Goal: Information Seeking & Learning: Check status

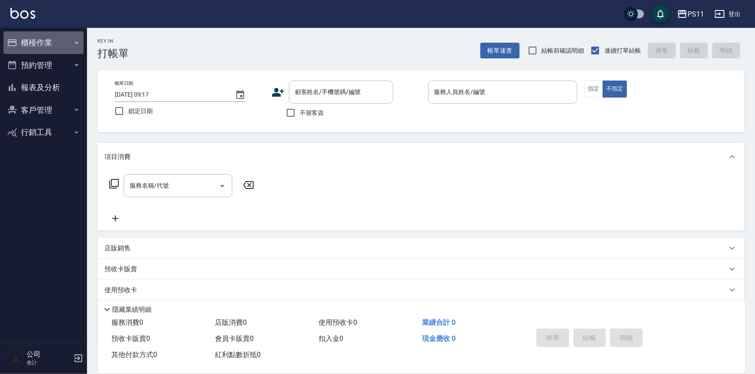
click at [38, 40] on button "櫃檯作業" at bounding box center [43, 42] width 80 height 23
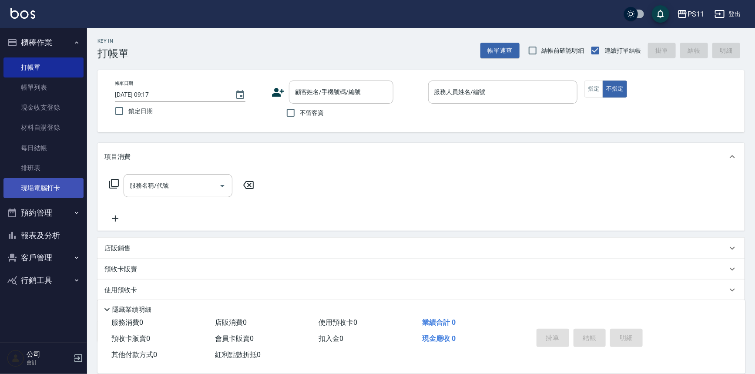
click at [25, 193] on link "現場電腦打卡" at bounding box center [43, 188] width 80 height 20
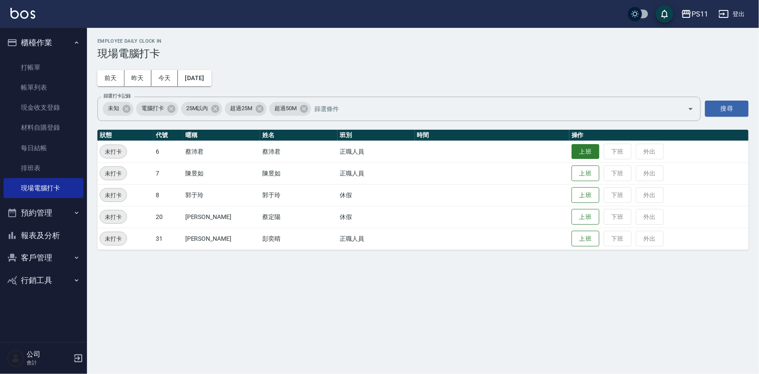
click at [572, 148] on button "上班" at bounding box center [586, 151] width 28 height 15
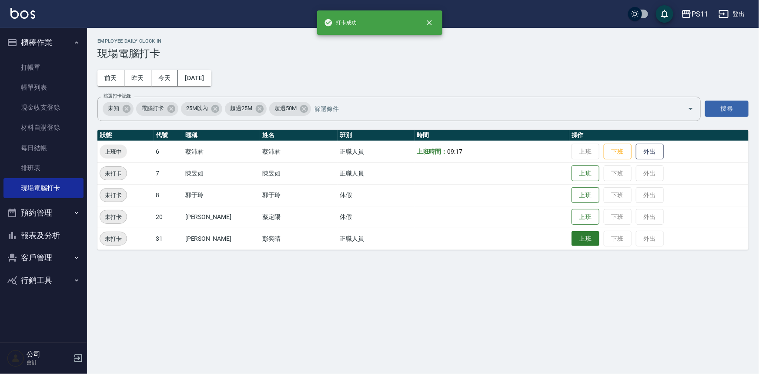
click at [572, 239] on button "上班" at bounding box center [586, 238] width 28 height 15
click at [146, 77] on button "昨天" at bounding box center [137, 78] width 27 height 16
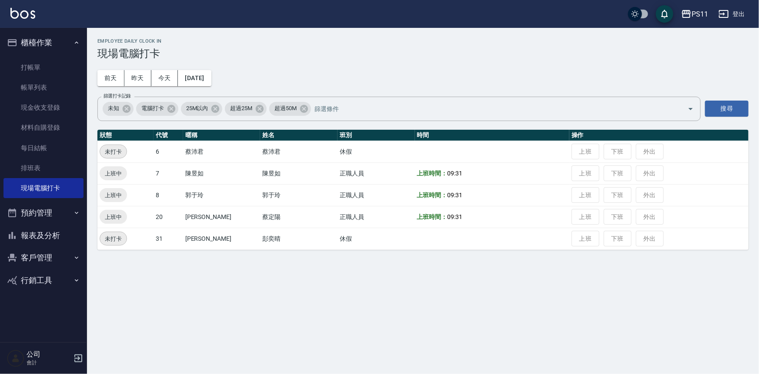
drag, startPoint x: 173, startPoint y: 75, endPoint x: 218, endPoint y: 69, distance: 45.3
click at [173, 76] on button "今天" at bounding box center [164, 78] width 27 height 16
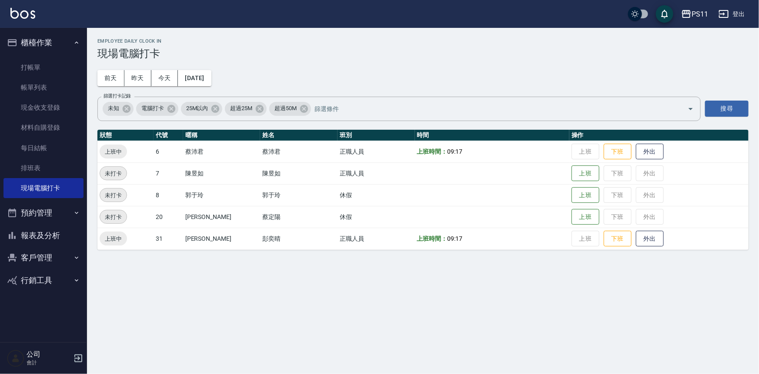
drag, startPoint x: 601, startPoint y: 165, endPoint x: 540, endPoint y: 174, distance: 62.0
click at [598, 165] on td "上班 下班 外出" at bounding box center [659, 173] width 179 height 22
click at [573, 176] on button "上班" at bounding box center [586, 173] width 28 height 15
click at [61, 231] on button "報表及分析" at bounding box center [43, 235] width 80 height 23
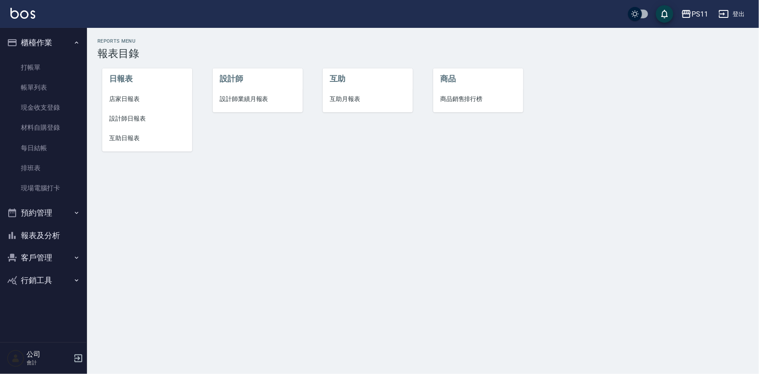
click at [140, 141] on span "互助日報表" at bounding box center [147, 138] width 76 height 9
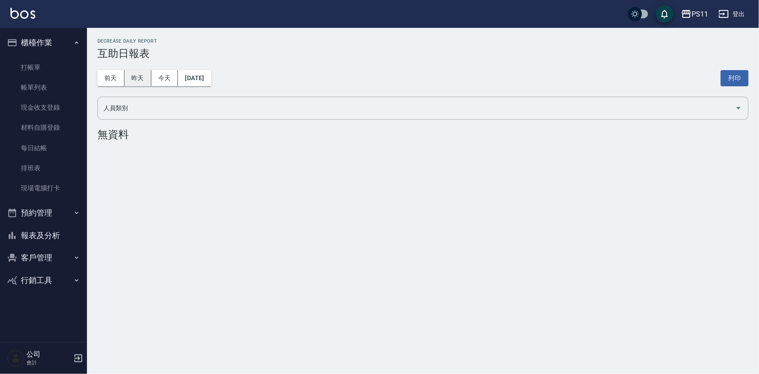
click at [138, 77] on button "昨天" at bounding box center [137, 78] width 27 height 16
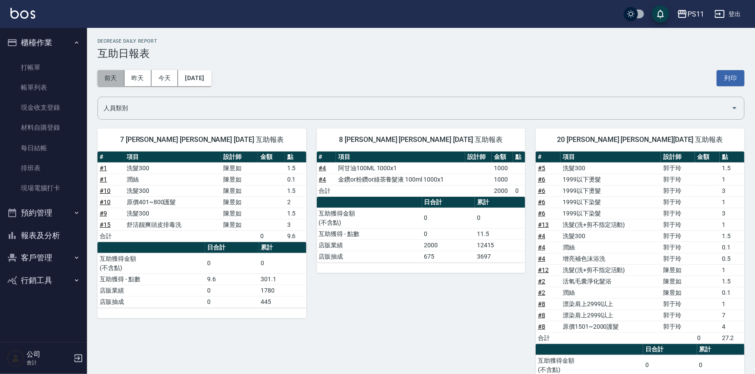
click at [105, 81] on button "前天" at bounding box center [110, 78] width 27 height 16
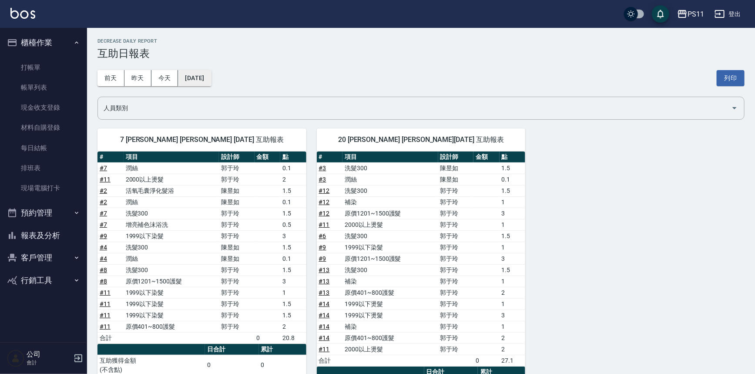
click at [211, 78] on button "[DATE]" at bounding box center [194, 78] width 33 height 16
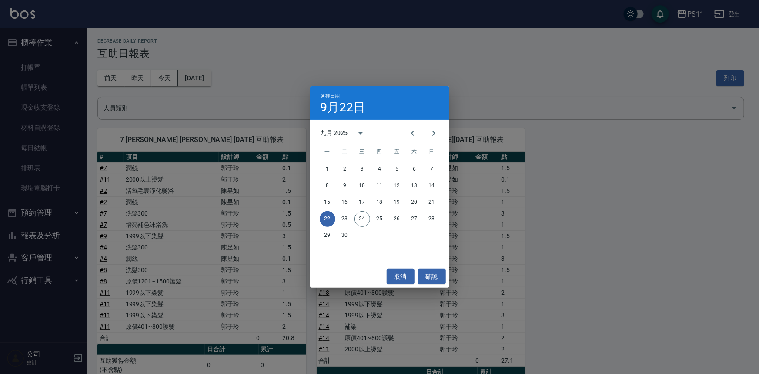
click at [225, 78] on div "選擇日期 [DATE] 九月 2025 一 二 三 四 五 六 日 1 2 3 4 5 6 7 8 9 10 11 12 13 14 15 16 17 18 …" at bounding box center [379, 187] width 759 height 374
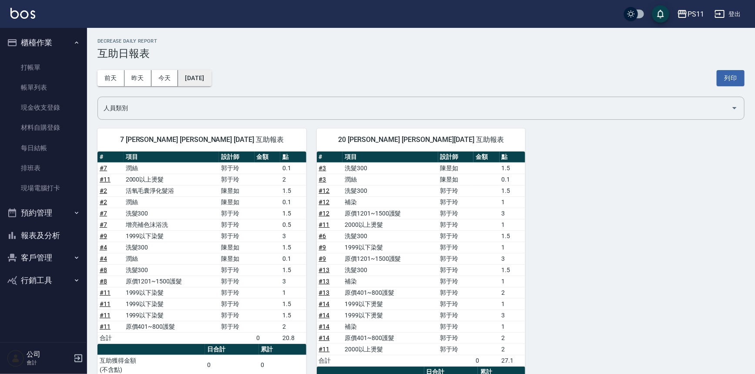
click at [204, 78] on button "[DATE]" at bounding box center [194, 78] width 33 height 16
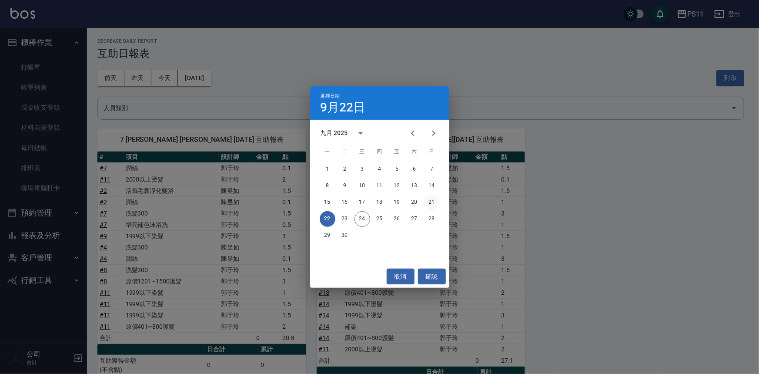
click at [434, 204] on button "21" at bounding box center [432, 203] width 16 height 16
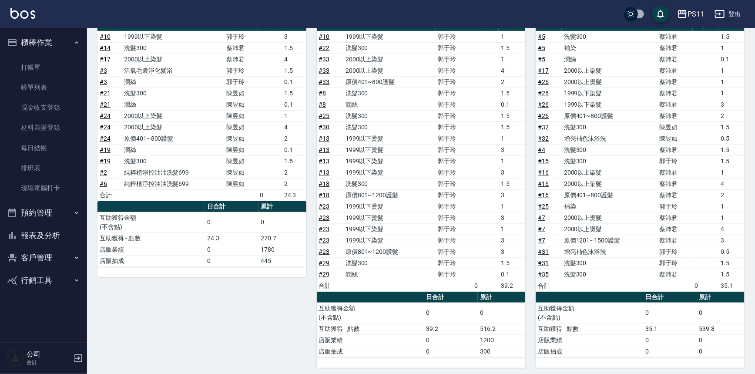
scroll to position [134, 0]
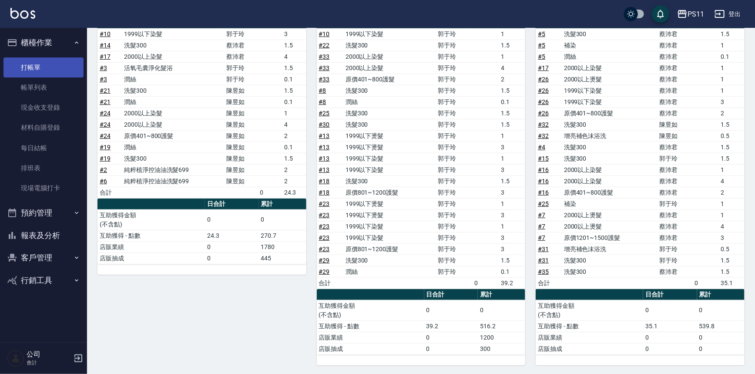
click at [63, 62] on link "打帳單" at bounding box center [43, 67] width 80 height 20
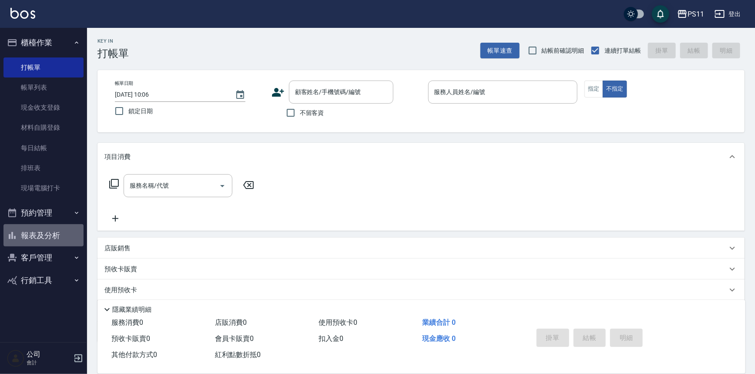
click at [58, 230] on button "報表及分析" at bounding box center [43, 235] width 80 height 23
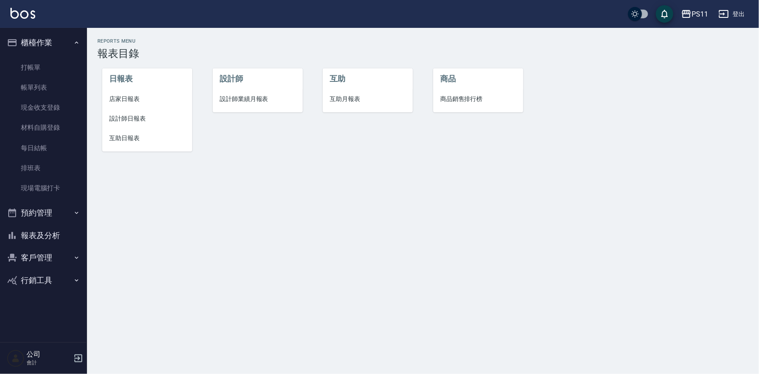
click at [128, 103] on span "店家日報表" at bounding box center [147, 98] width 76 height 9
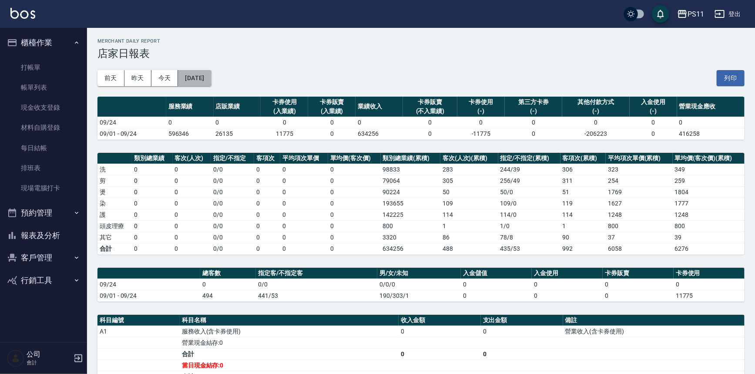
click at [211, 80] on button "[DATE]" at bounding box center [194, 78] width 33 height 16
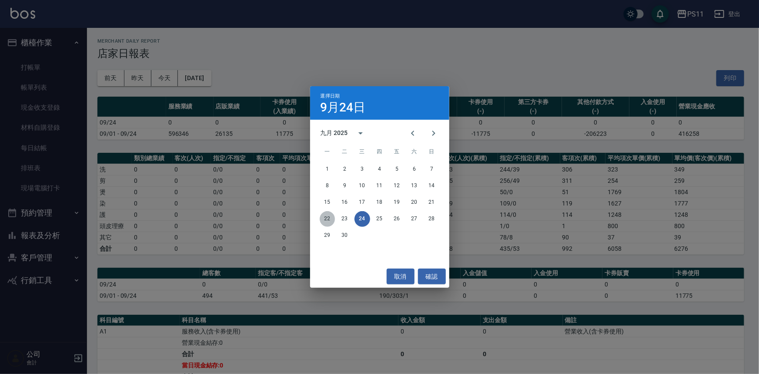
click at [333, 220] on button "22" at bounding box center [328, 219] width 16 height 16
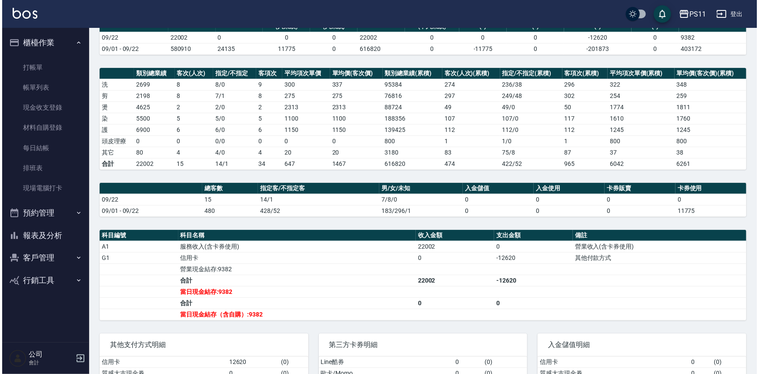
scroll to position [39, 0]
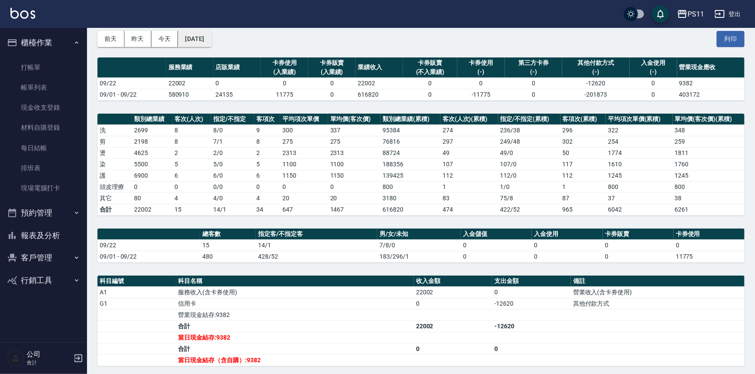
click at [211, 38] on button "[DATE]" at bounding box center [194, 39] width 33 height 16
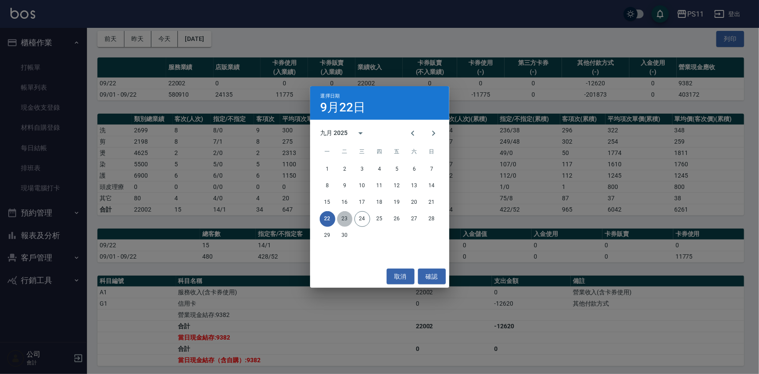
click at [342, 217] on button "23" at bounding box center [345, 219] width 16 height 16
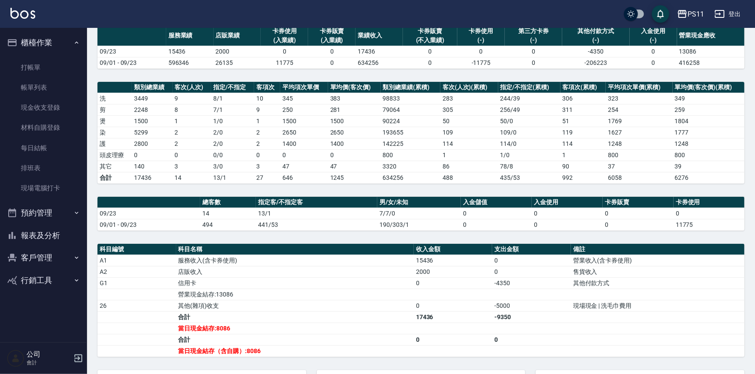
scroll to position [79, 0]
